Goal: Task Accomplishment & Management: Use online tool/utility

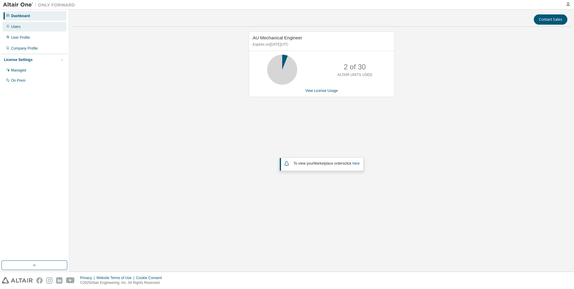
click at [12, 26] on div "Users" at bounding box center [15, 26] width 9 height 5
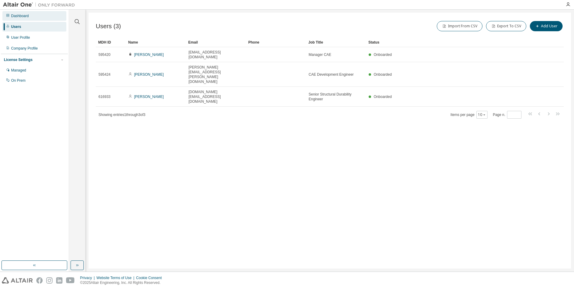
click at [28, 16] on div "Dashboard" at bounding box center [20, 16] width 18 height 5
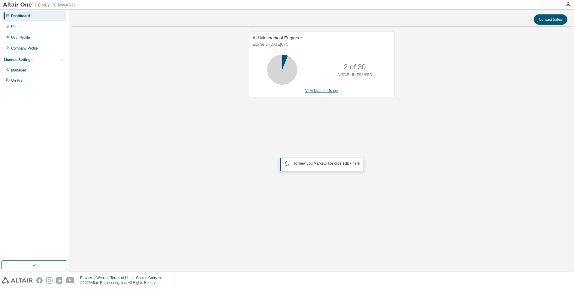
click at [325, 91] on link "View License Usage" at bounding box center [321, 91] width 33 height 4
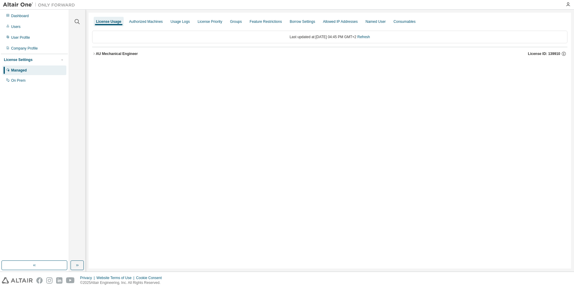
click at [94, 54] on icon "button" at bounding box center [93, 54] width 1 height 2
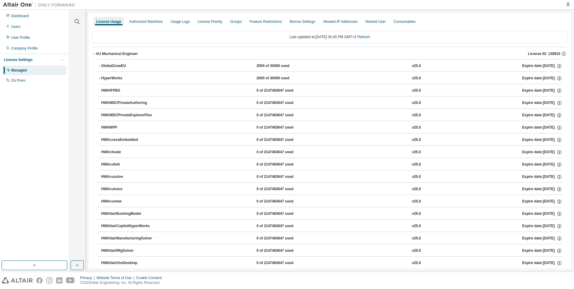
click at [98, 65] on icon "button" at bounding box center [100, 66] width 4 height 4
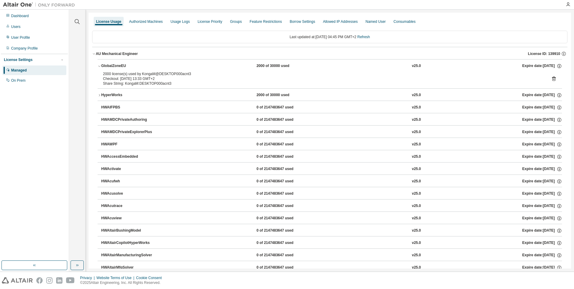
click at [552, 79] on icon at bounding box center [553, 78] width 5 height 5
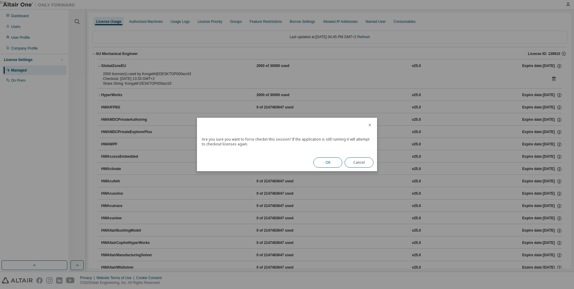
click at [333, 157] on button "OK" at bounding box center [328, 162] width 29 height 10
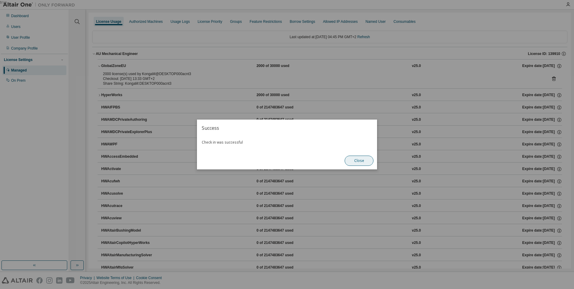
click at [357, 159] on button "Close" at bounding box center [359, 161] width 29 height 10
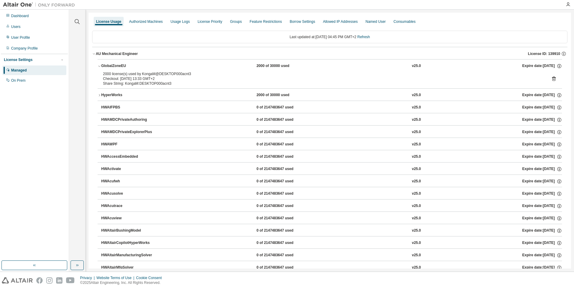
click at [123, 93] on div "HyperWorks" at bounding box center [128, 94] width 54 height 5
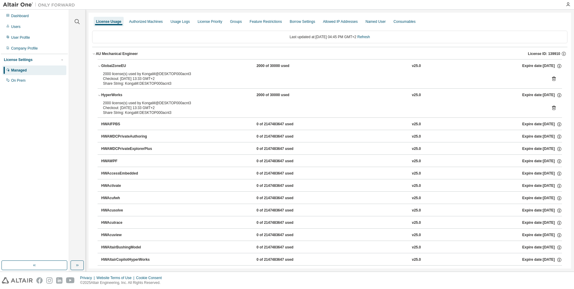
click at [553, 109] on icon at bounding box center [554, 109] width 2 height 2
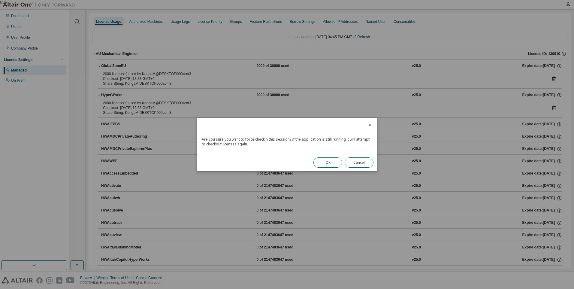
click at [331, 160] on button "OK" at bounding box center [328, 162] width 29 height 10
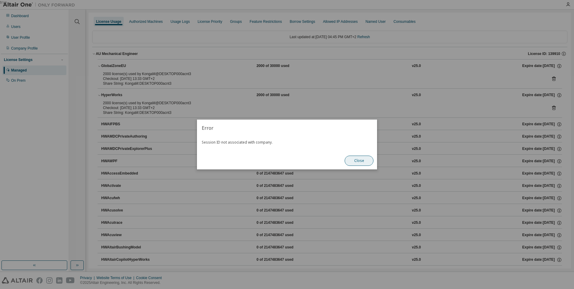
click at [360, 160] on button "Close" at bounding box center [359, 161] width 29 height 10
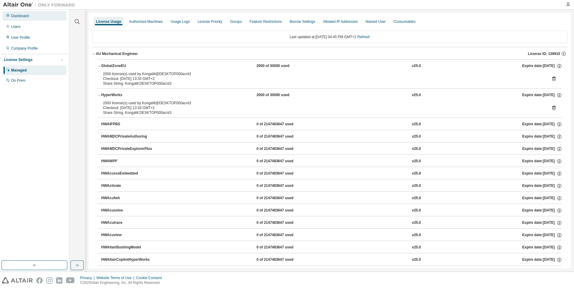
click at [20, 16] on div "Dashboard" at bounding box center [20, 16] width 18 height 5
